Goal: Find specific page/section: Find specific page/section

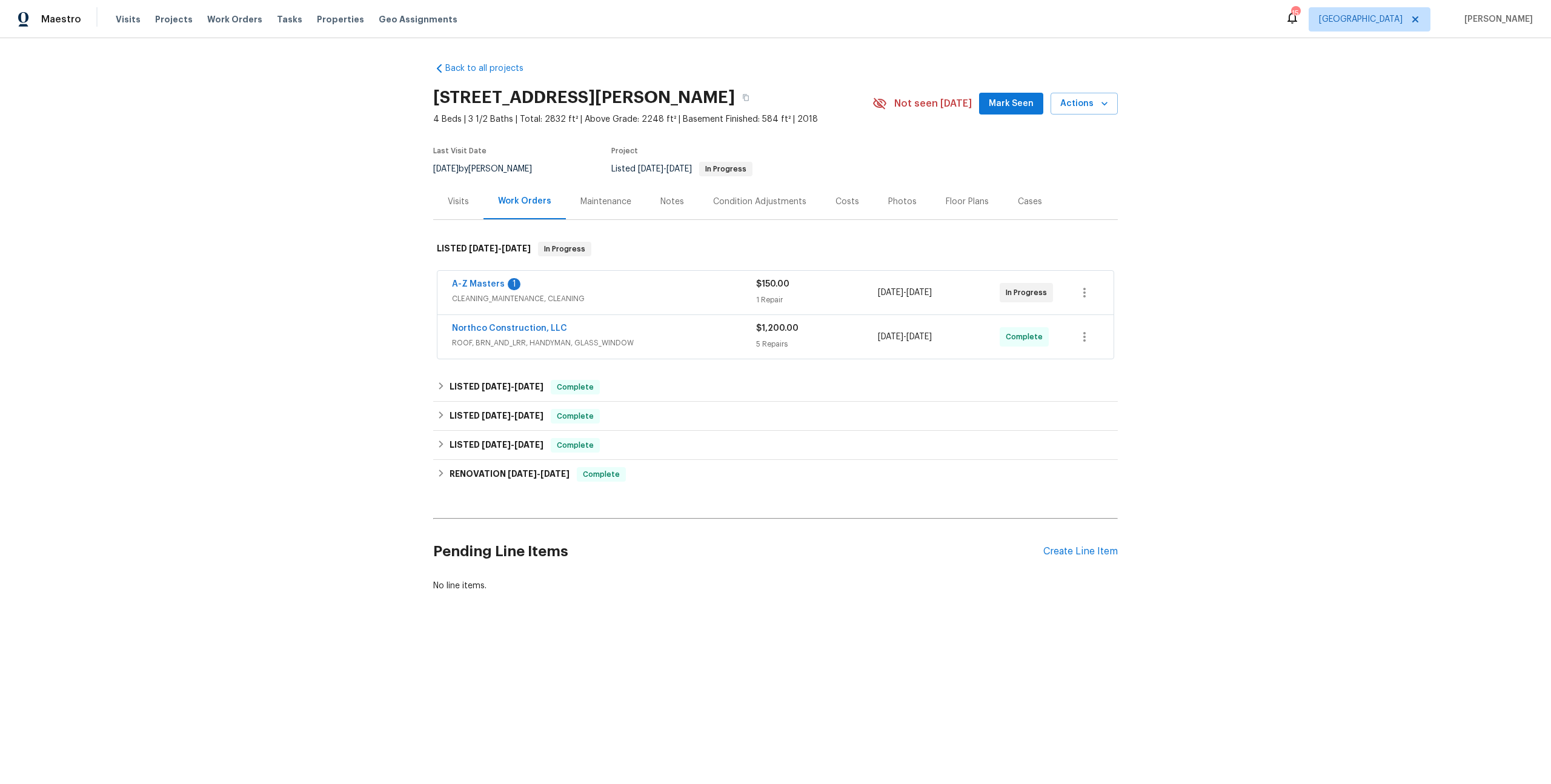
click at [715, 278] on div "A-Z Masters 1" at bounding box center [603, 285] width 304 height 14
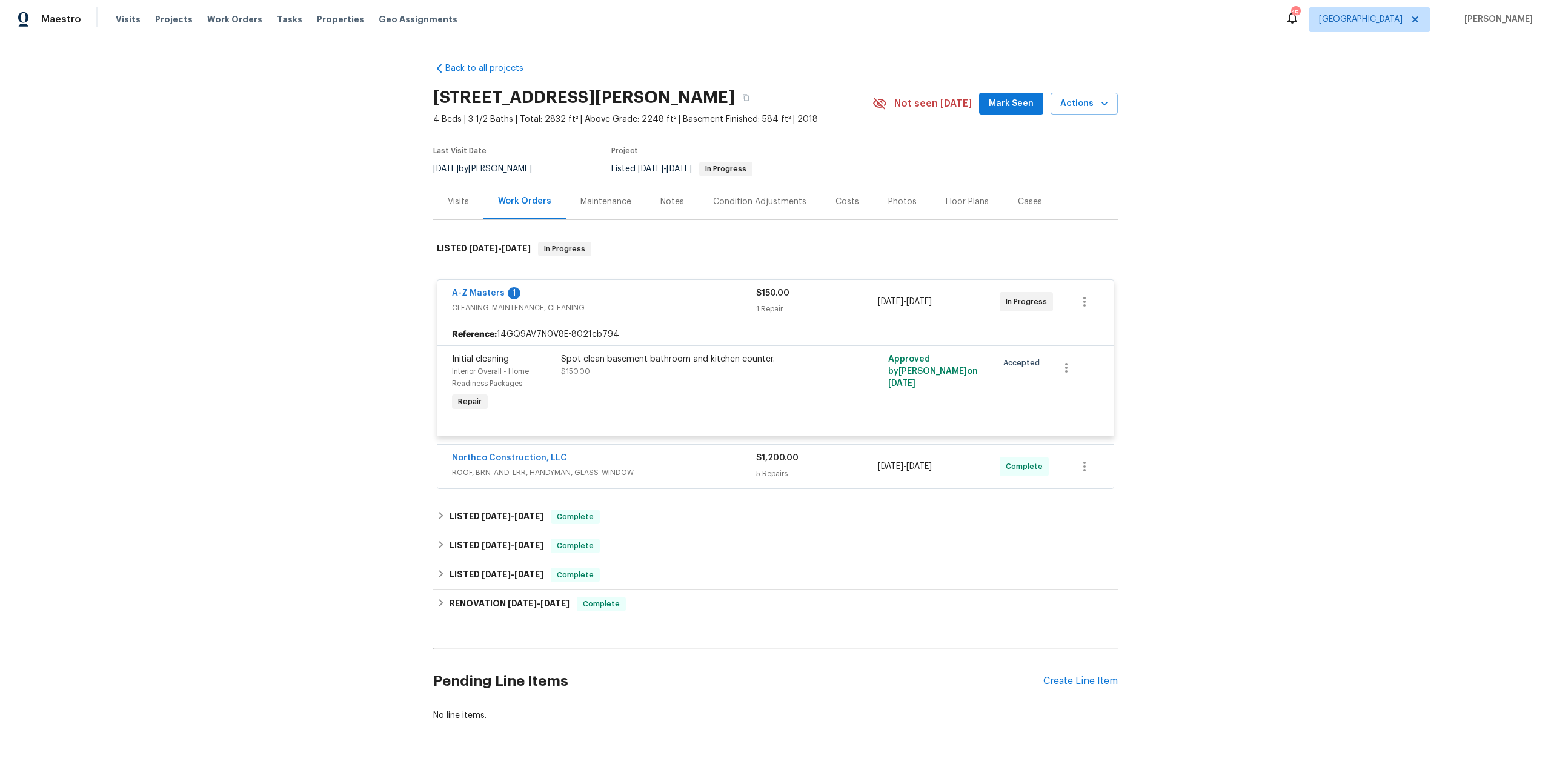
click at [670, 452] on div "Northco Construction, LLC" at bounding box center [603, 459] width 304 height 14
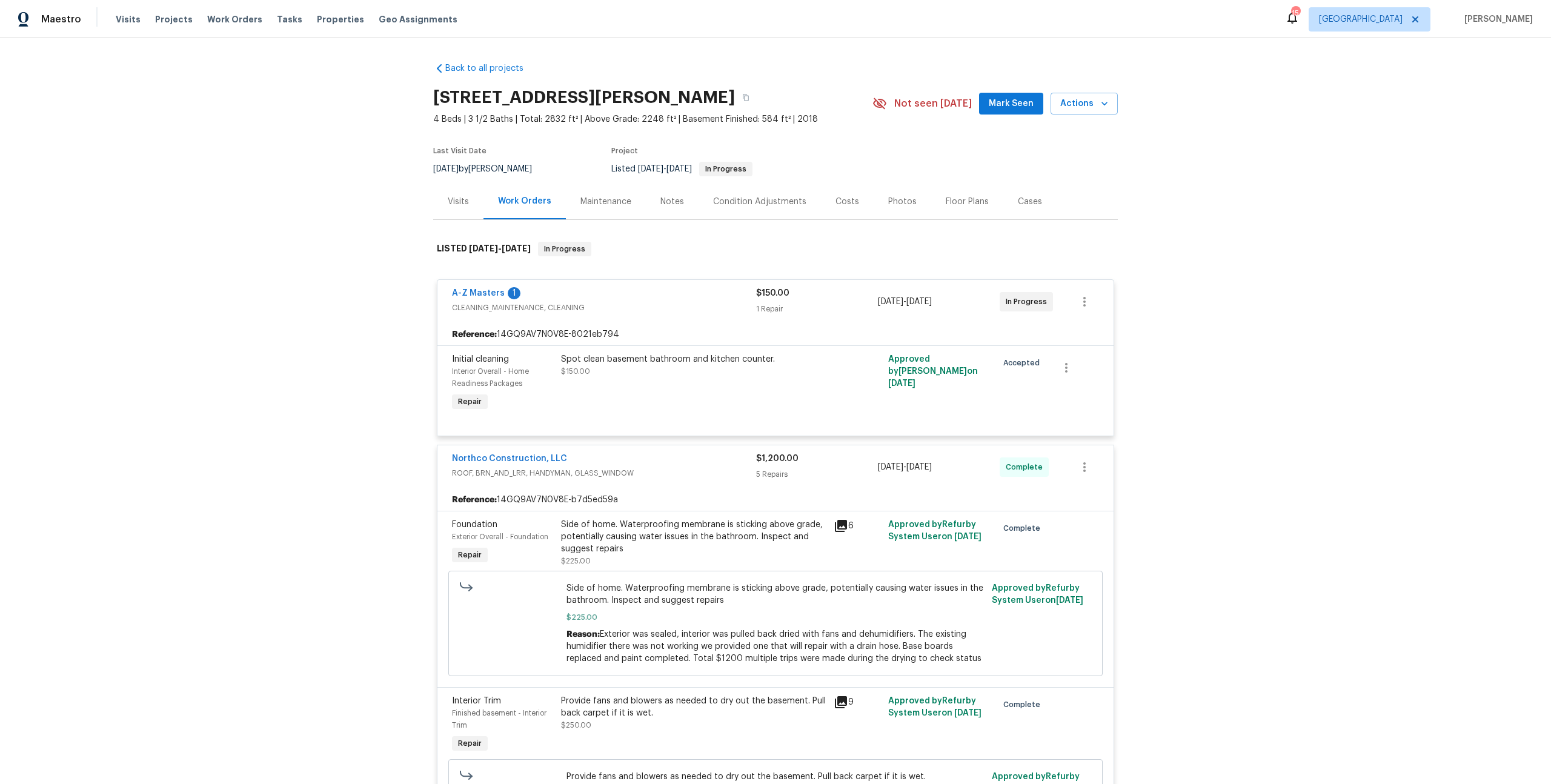
click at [837, 520] on icon at bounding box center [841, 525] width 12 height 12
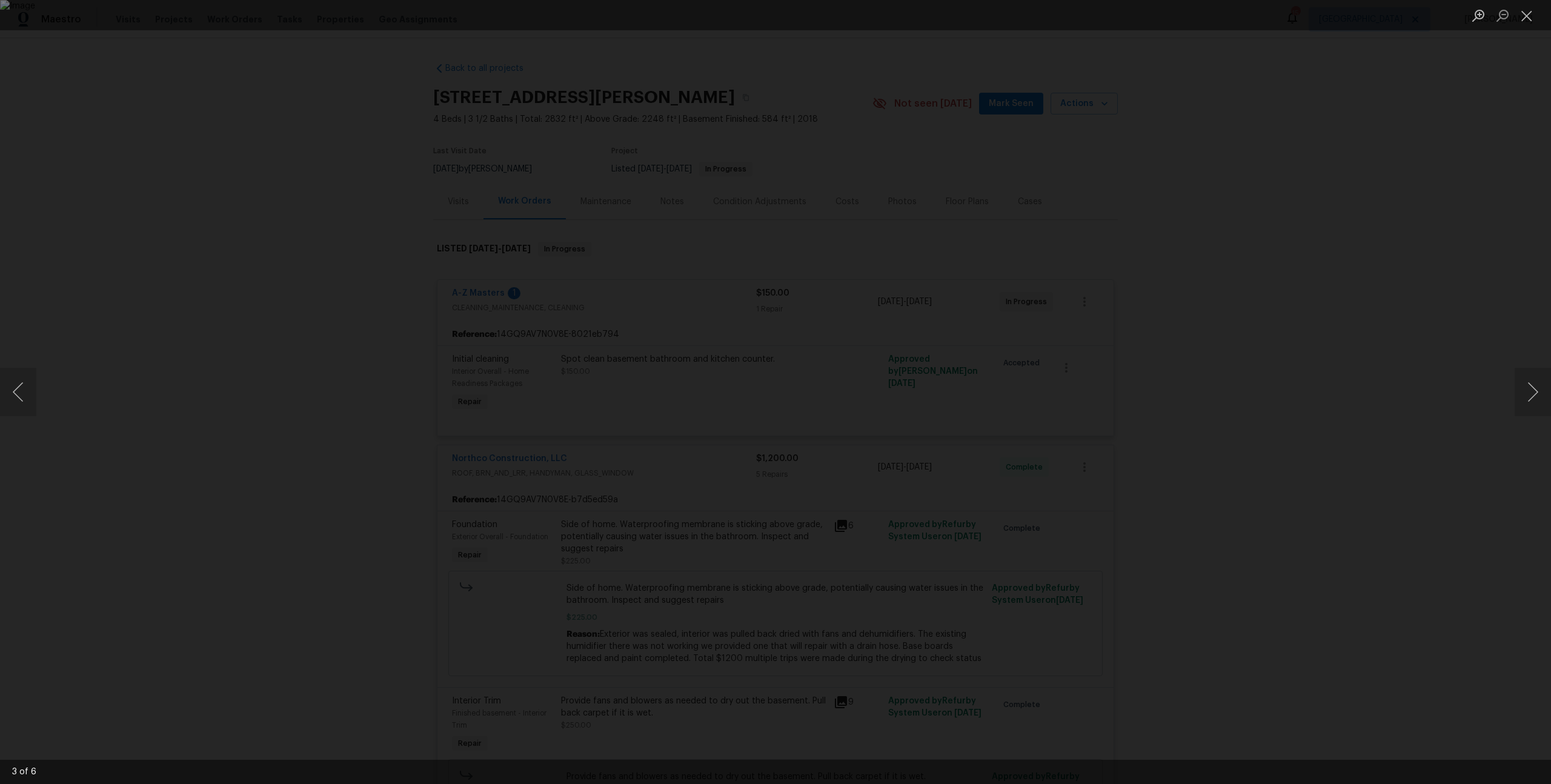
click at [1334, 336] on div "Lightbox" at bounding box center [776, 392] width 1551 height 784
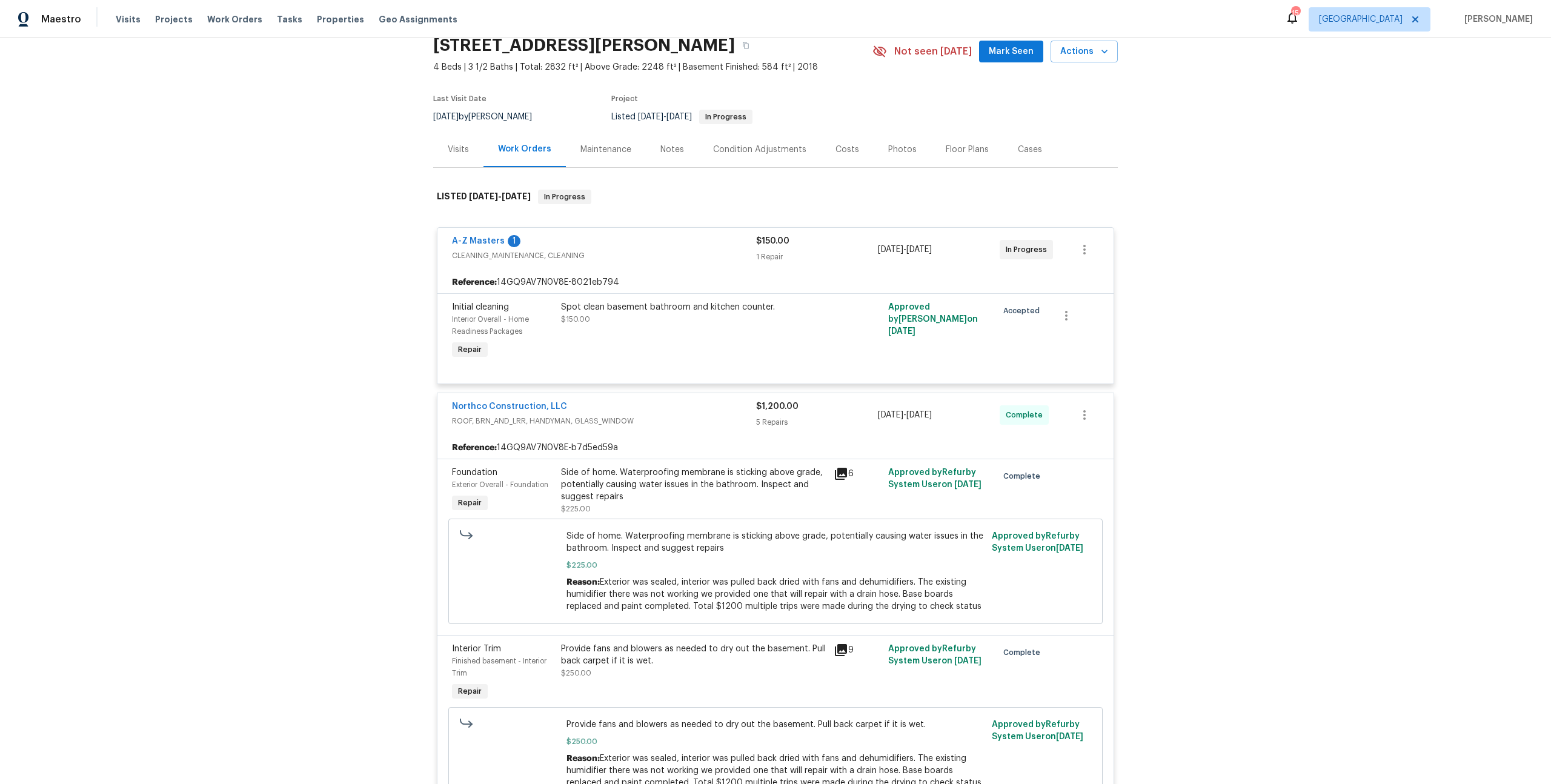
scroll to position [91, 0]
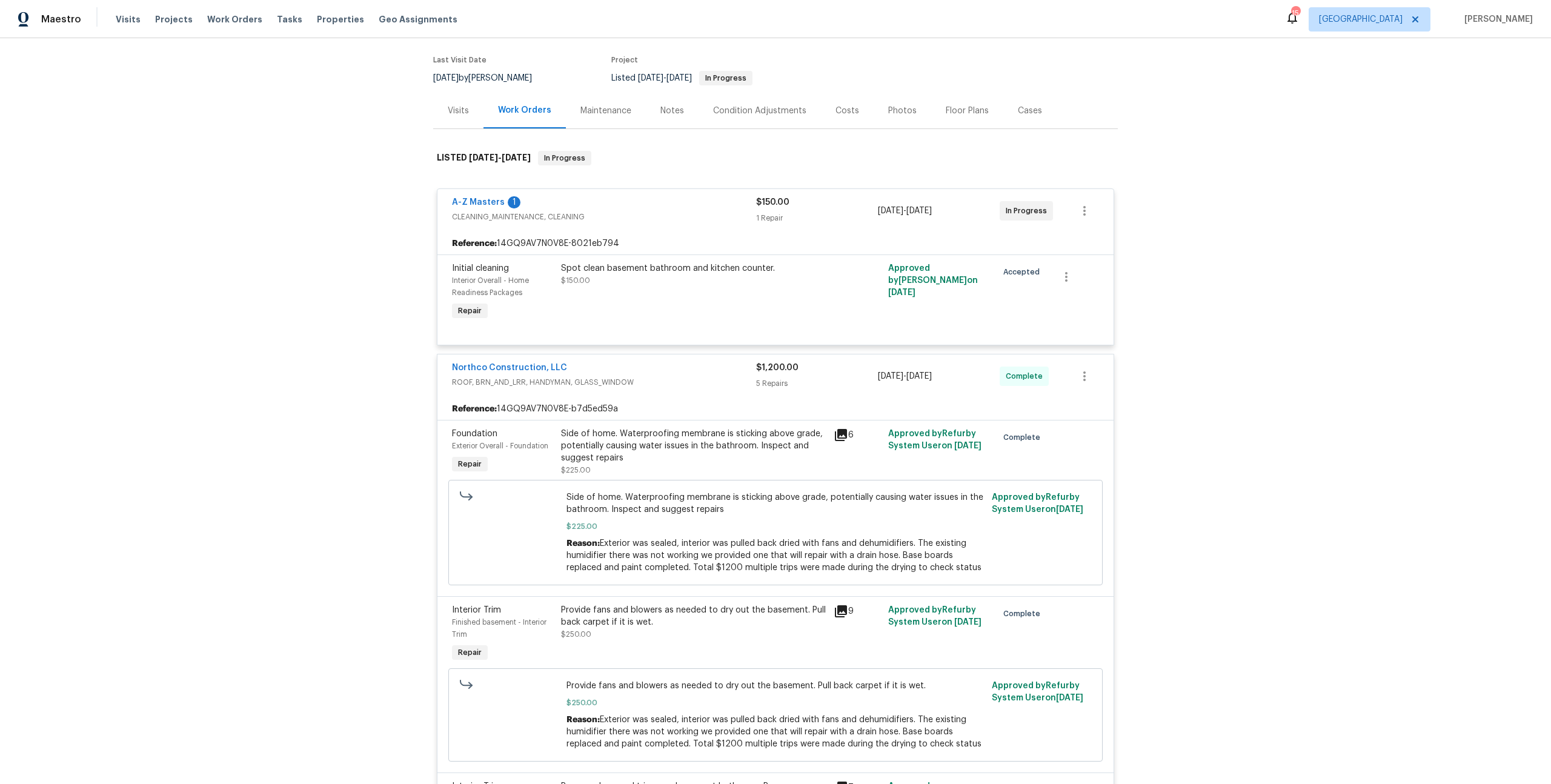
click at [835, 606] on icon at bounding box center [841, 611] width 12 height 12
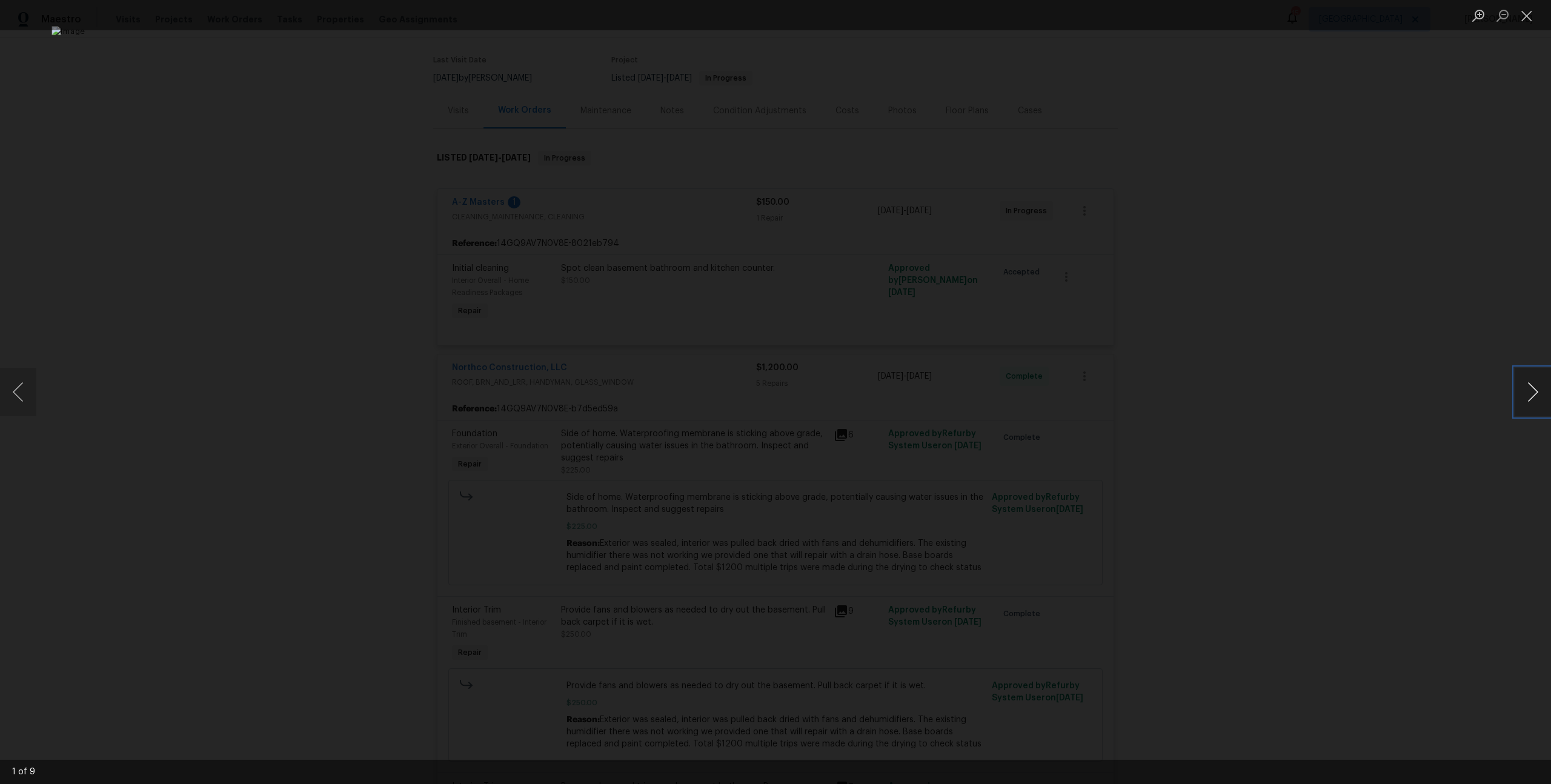
click at [1541, 383] on button "Next image" at bounding box center [1533, 392] width 36 height 48
click at [1539, 384] on button "Next image" at bounding box center [1533, 392] width 36 height 48
click at [1539, 383] on button "Next image" at bounding box center [1533, 392] width 36 height 48
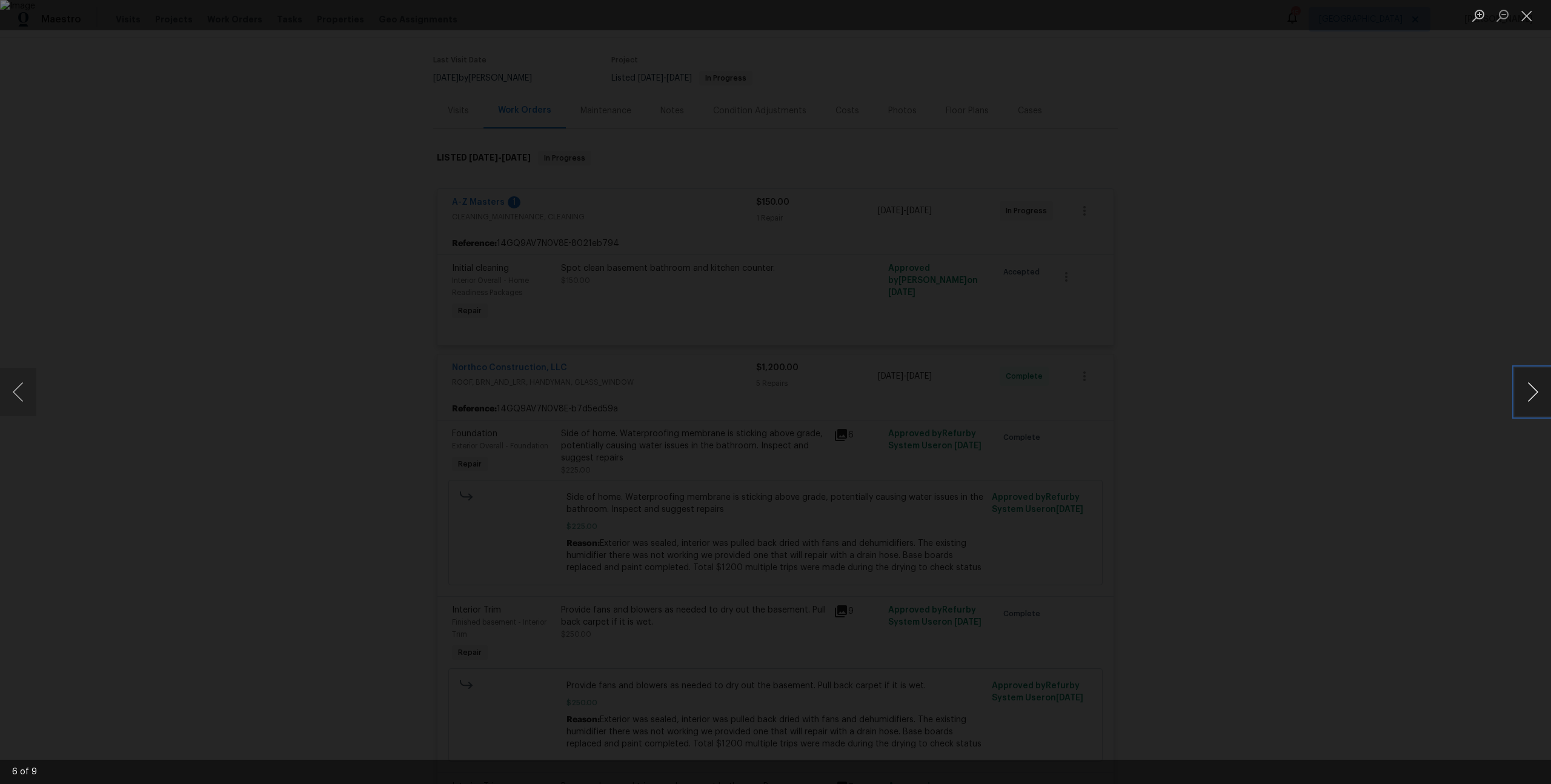
click at [1539, 383] on button "Next image" at bounding box center [1533, 392] width 36 height 48
click at [1539, 382] on button "Next image" at bounding box center [1533, 392] width 36 height 48
click at [1539, 381] on button "Next image" at bounding box center [1533, 392] width 36 height 48
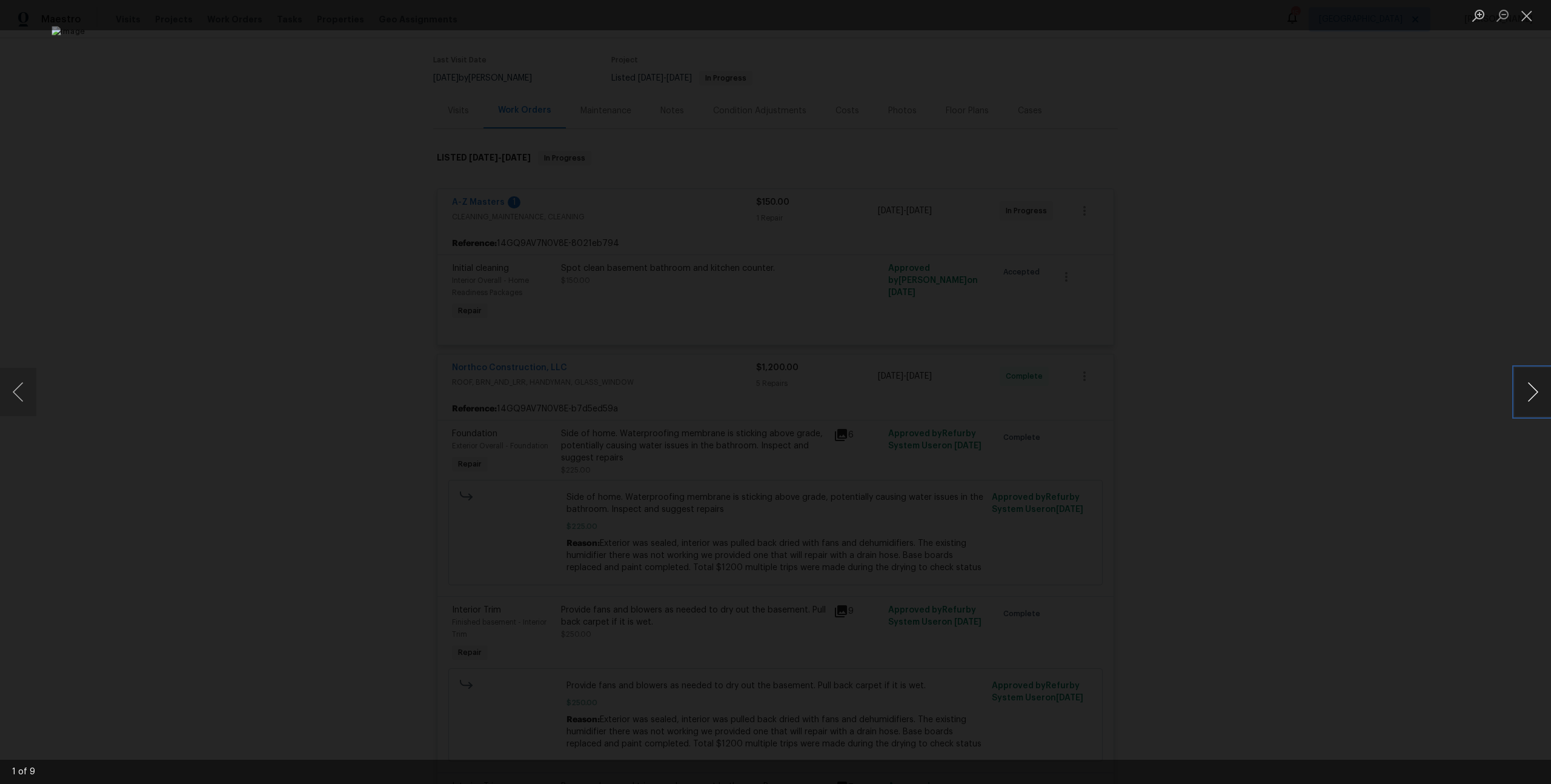
click at [1539, 381] on button "Next image" at bounding box center [1533, 392] width 36 height 48
click at [1253, 273] on div "Lightbox" at bounding box center [776, 392] width 1551 height 784
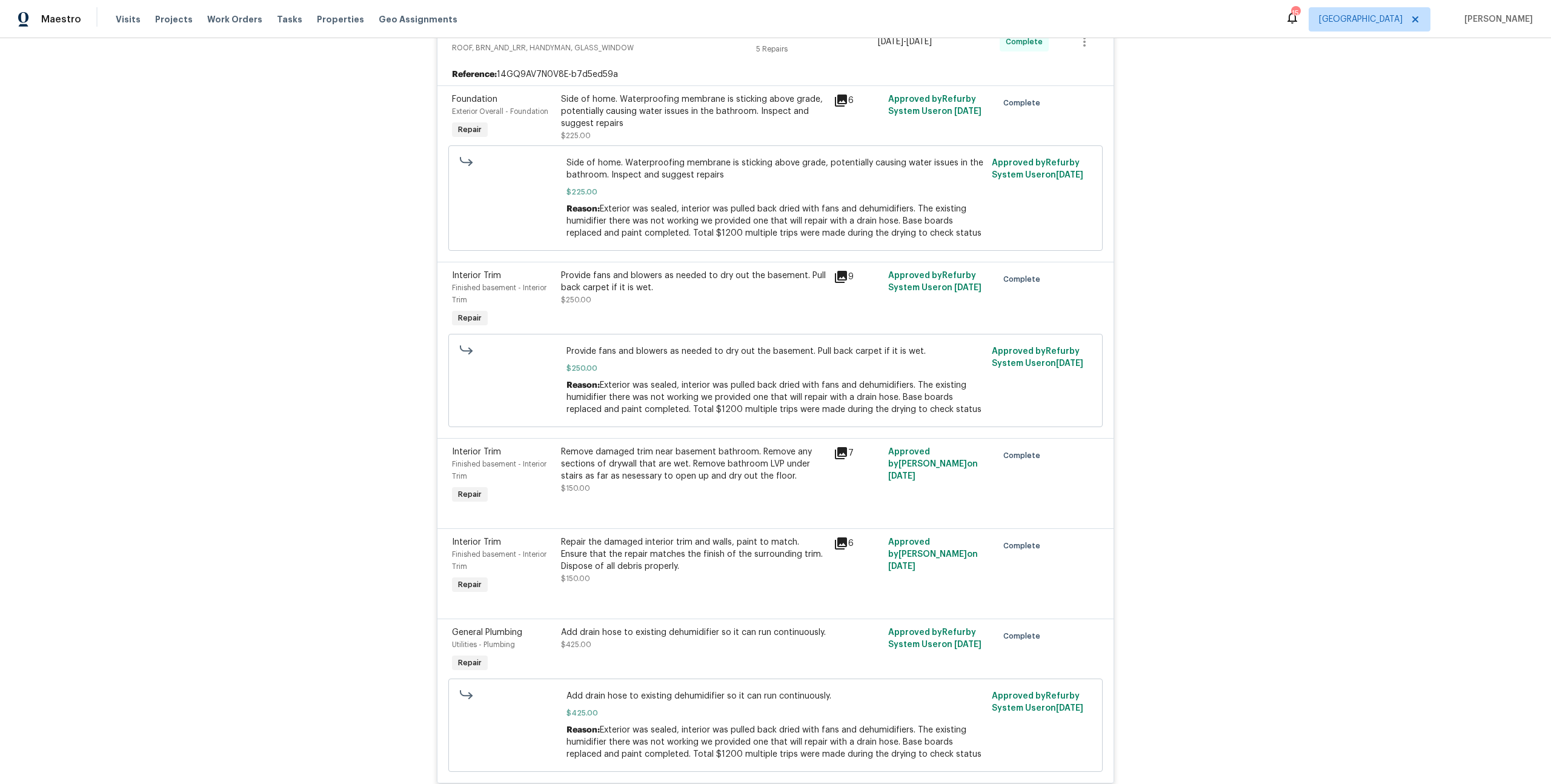
scroll to position [436, 0]
